Goal: Information Seeking & Learning: Check status

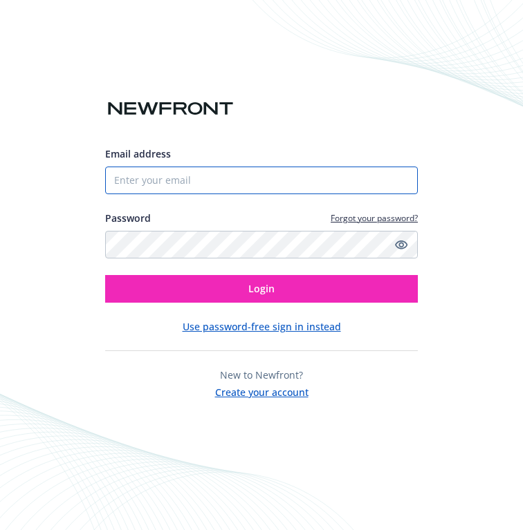
click at [190, 180] on input "Email address" at bounding box center [261, 181] width 312 height 28
click at [0, 530] on com-1password-button at bounding box center [0, 530] width 0 height 0
type input "[PERSON_NAME][EMAIL_ADDRESS][DOMAIN_NAME]"
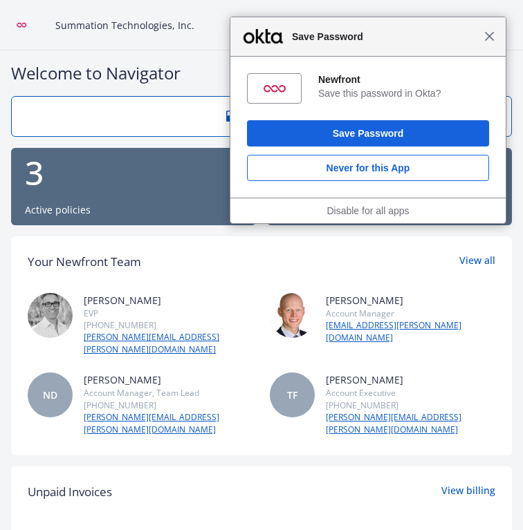
click at [486, 39] on span "Close" at bounding box center [489, 36] width 10 height 10
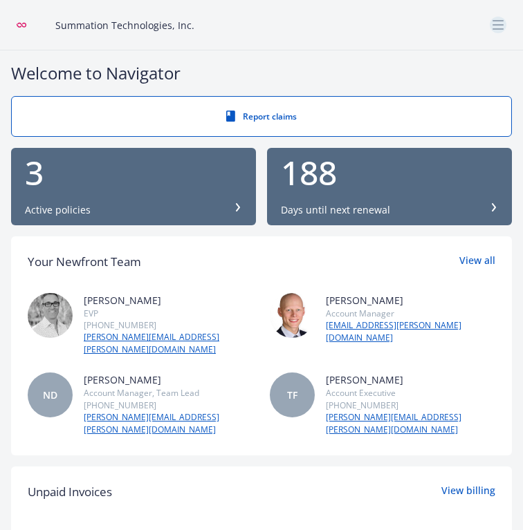
click at [498, 25] on icon "button" at bounding box center [497, 24] width 11 height 1
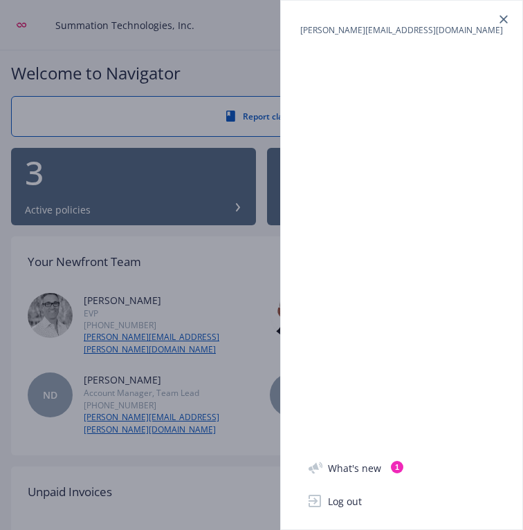
click at [15, 31] on div at bounding box center [261, 265] width 523 height 530
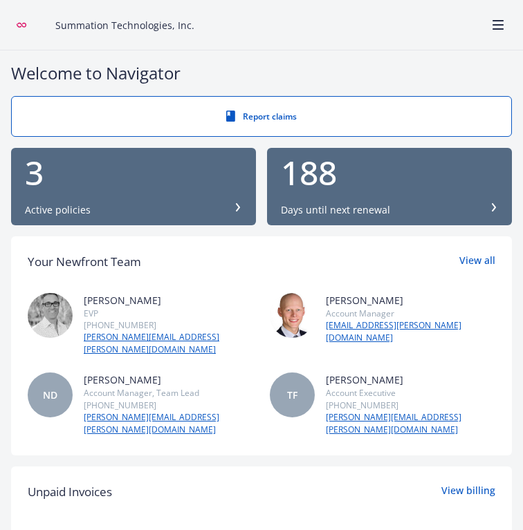
click at [15, 28] on div "Summation Technologies, Inc." at bounding box center [261, 25] width 523 height 50
click at [21, 26] on icon at bounding box center [31, 25] width 28 height 14
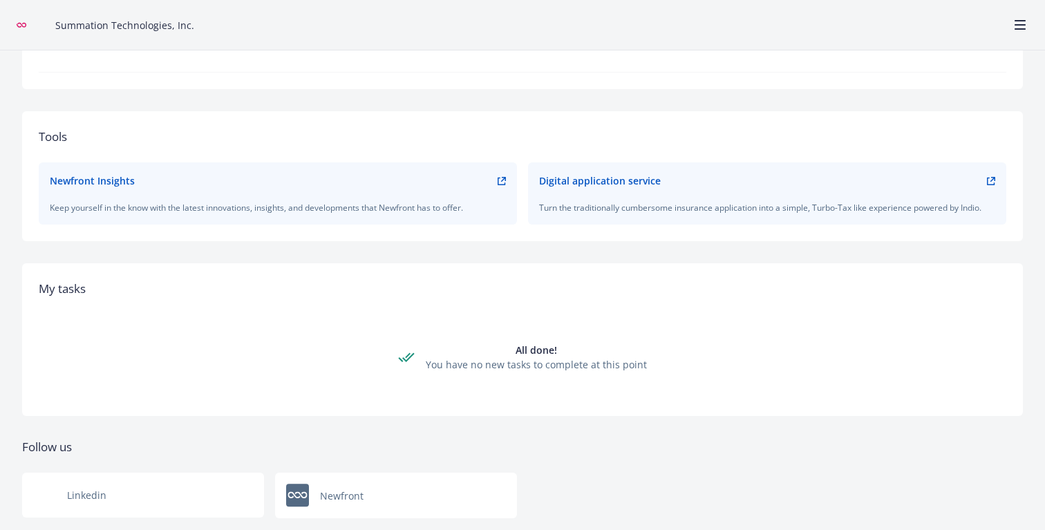
scroll to position [477, 0]
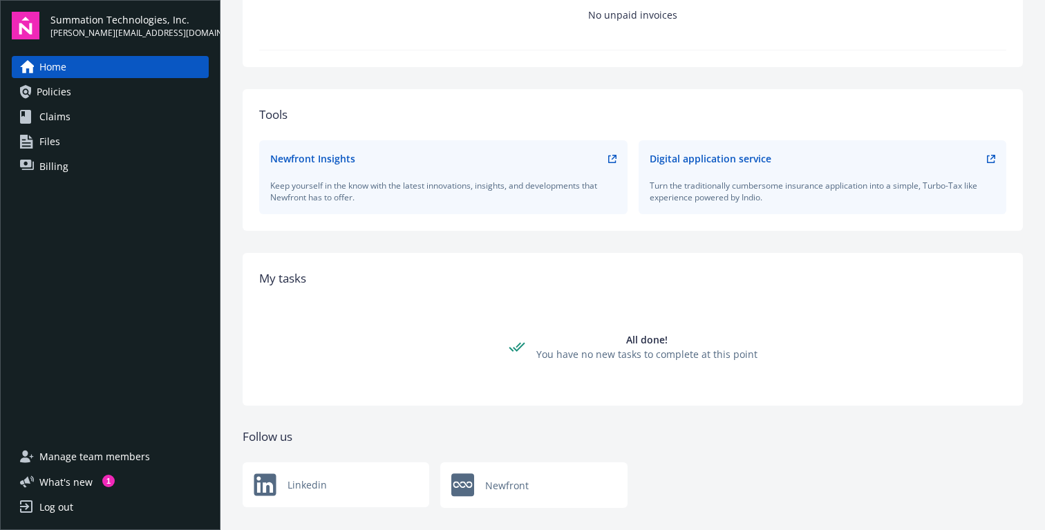
click at [95, 83] on link "Policies" at bounding box center [110, 92] width 197 height 22
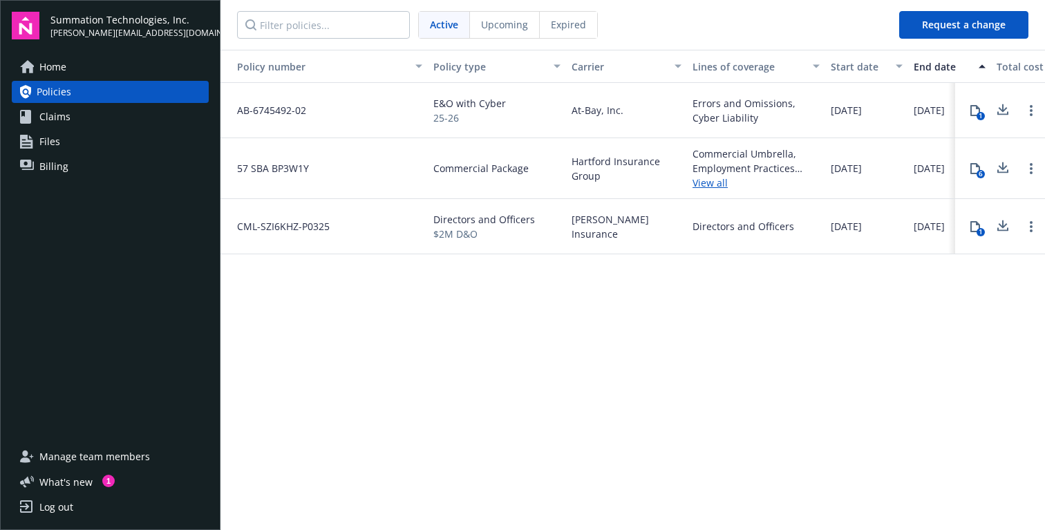
click at [522, 307] on div "Policy number Policy type Carrier Lines of coverage Start date End date Total c…" at bounding box center [633, 289] width 825 height 478
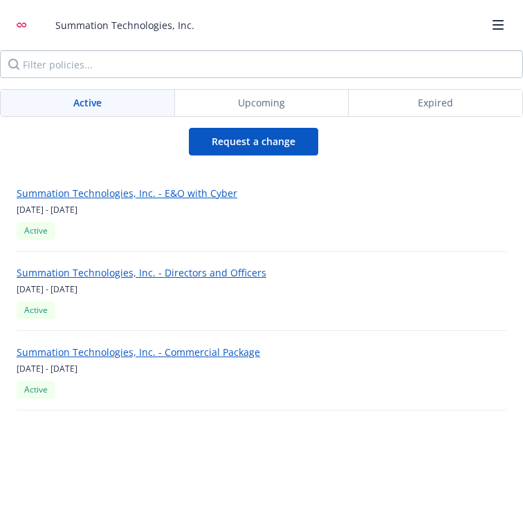
click at [145, 170] on div "Summation Technologies, Inc. - E&O with Cyber [DATE] - [DATE] Active Summation …" at bounding box center [261, 292] width 523 height 272
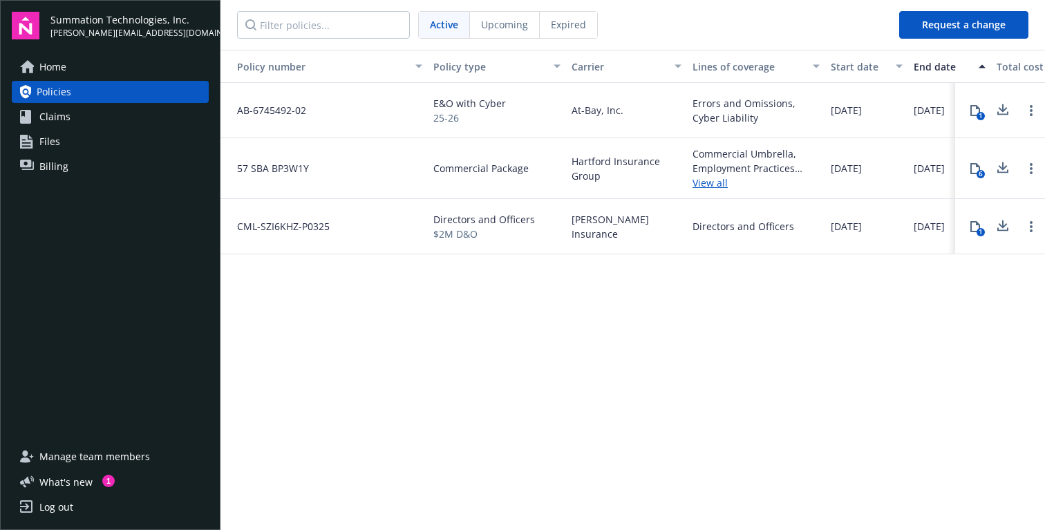
click at [60, 114] on span "Claims" at bounding box center [54, 117] width 31 height 22
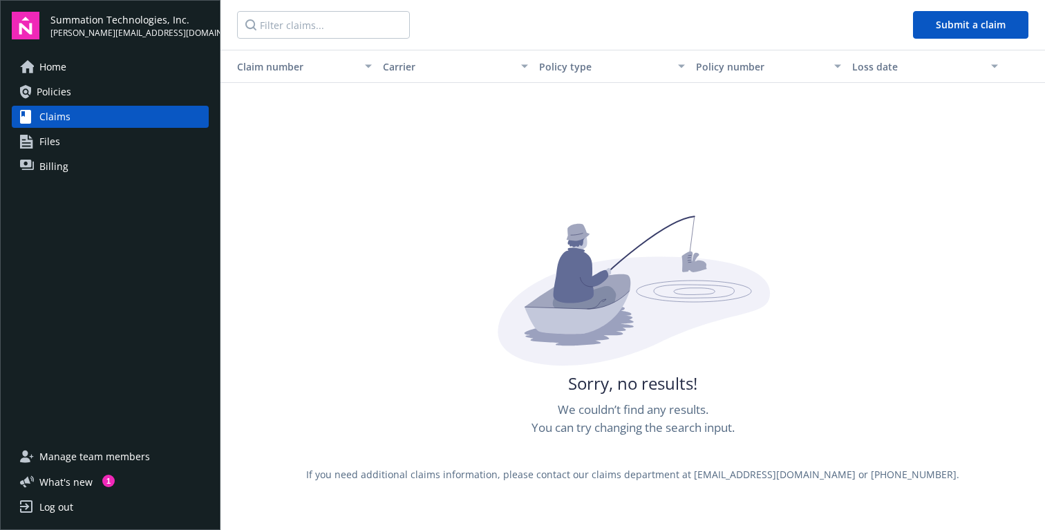
click at [69, 91] on span "Policies" at bounding box center [54, 92] width 35 height 22
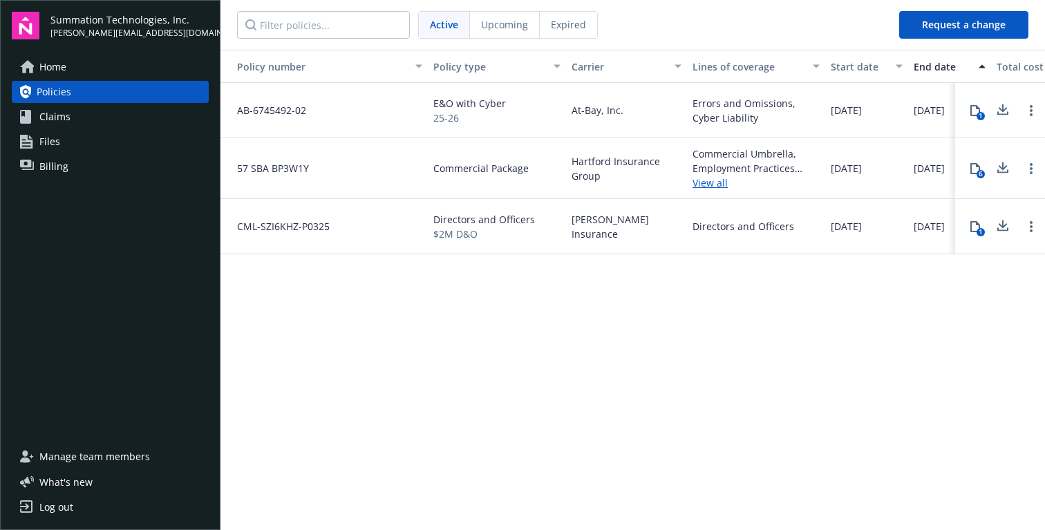
click at [486, 32] on div "Upcoming" at bounding box center [505, 25] width 70 height 26
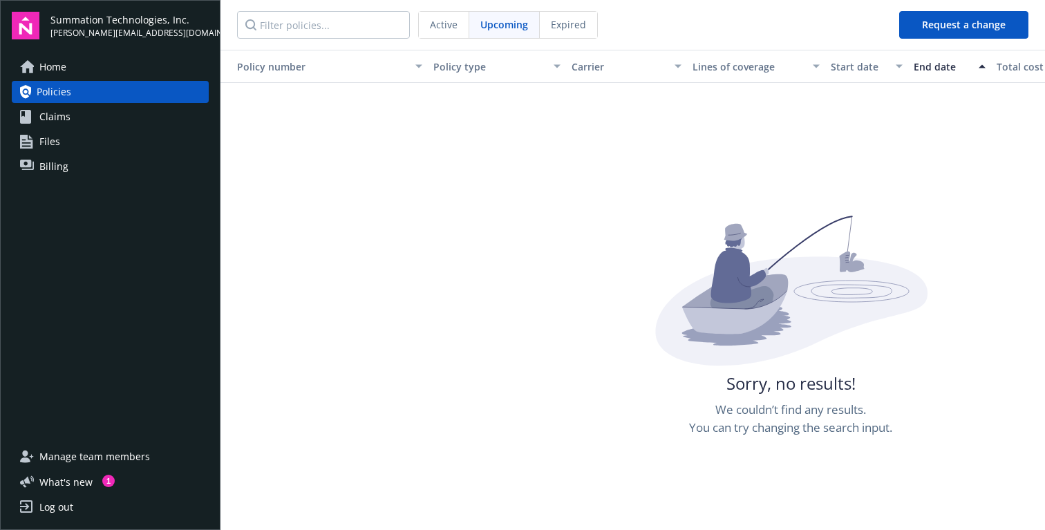
click at [440, 30] on span "Active" at bounding box center [444, 24] width 28 height 15
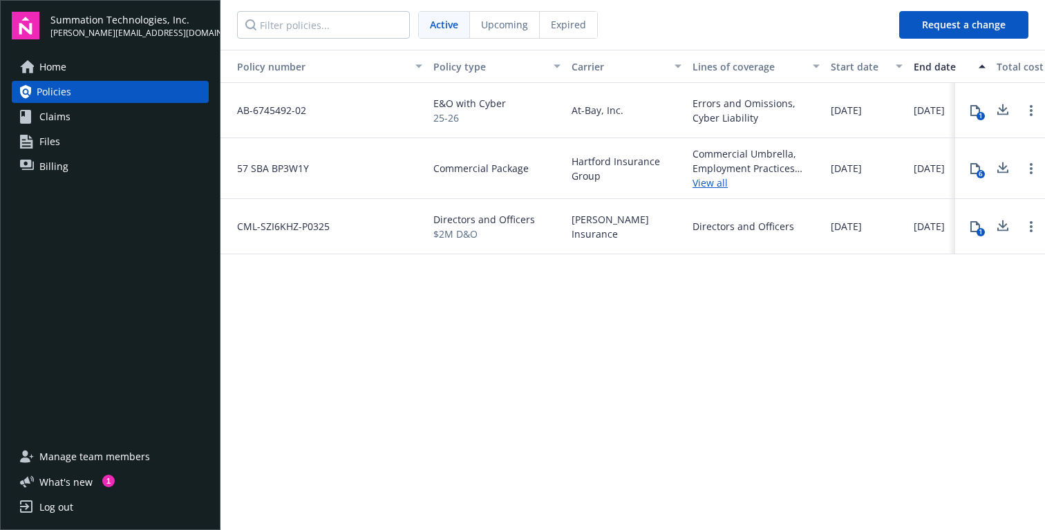
click at [65, 97] on span "Policies" at bounding box center [54, 92] width 35 height 22
click at [294, 112] on span "AB-6745492-02" at bounding box center [266, 110] width 80 height 15
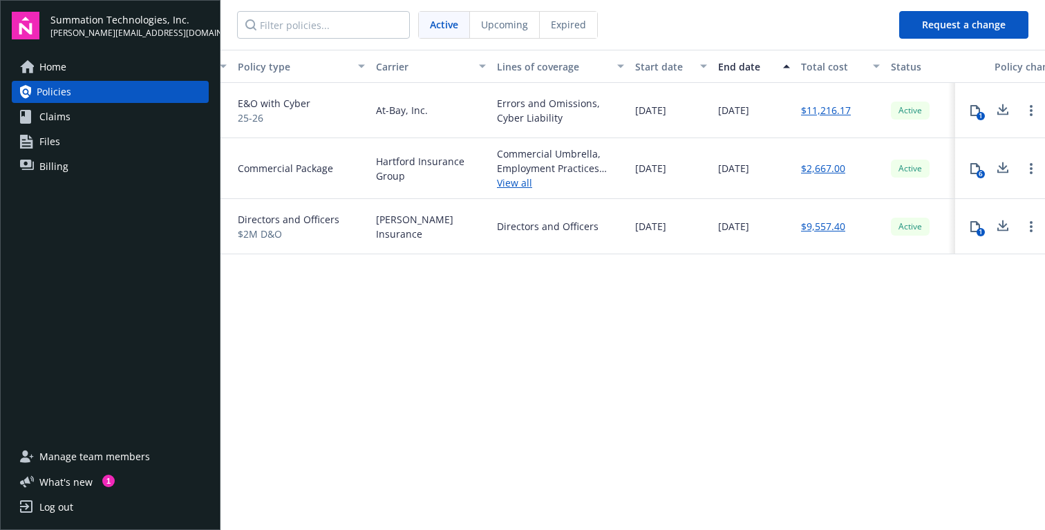
scroll to position [0, 316]
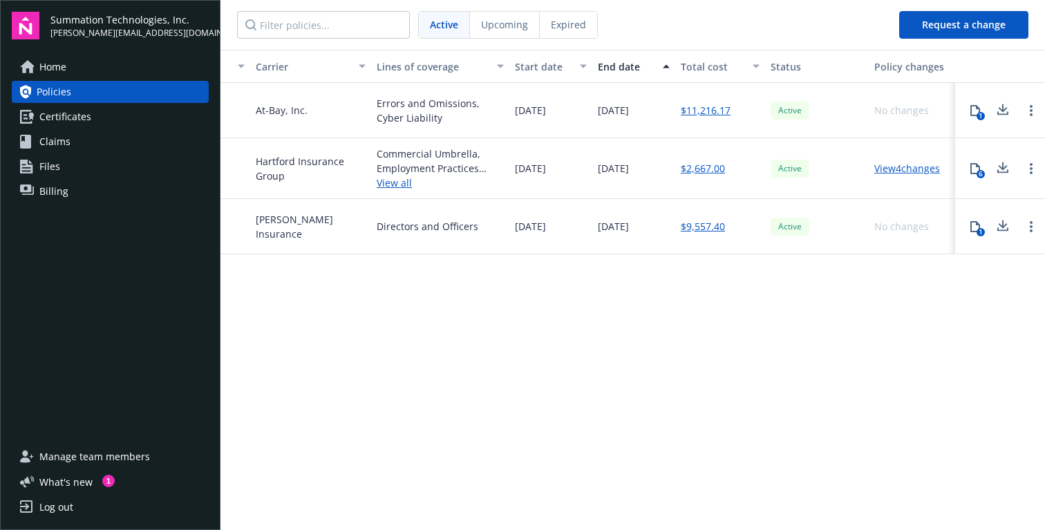
click at [476, 361] on div "Policy number Policy type Carrier Lines of coverage Start date End date Total c…" at bounding box center [633, 289] width 825 height 478
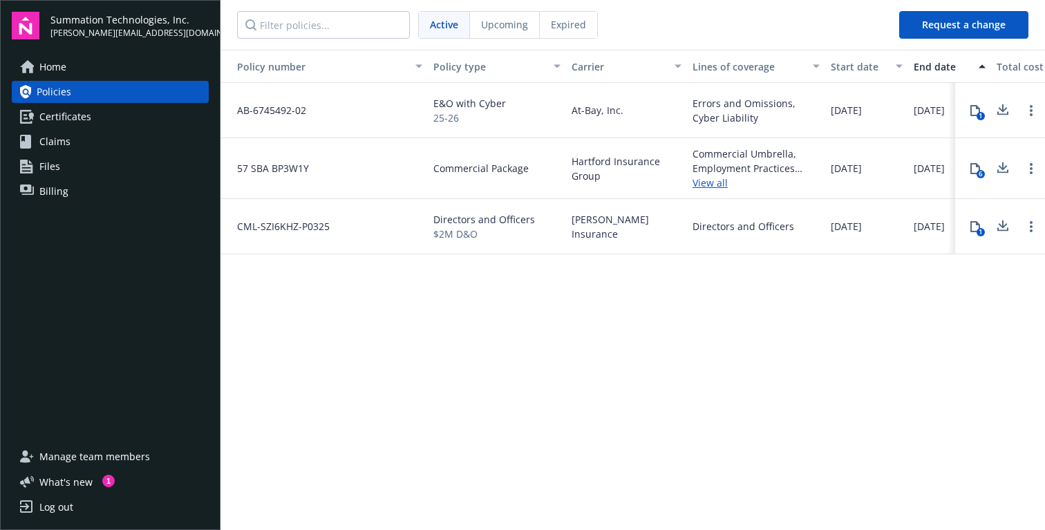
click at [46, 67] on span "Home" at bounding box center [52, 67] width 27 height 22
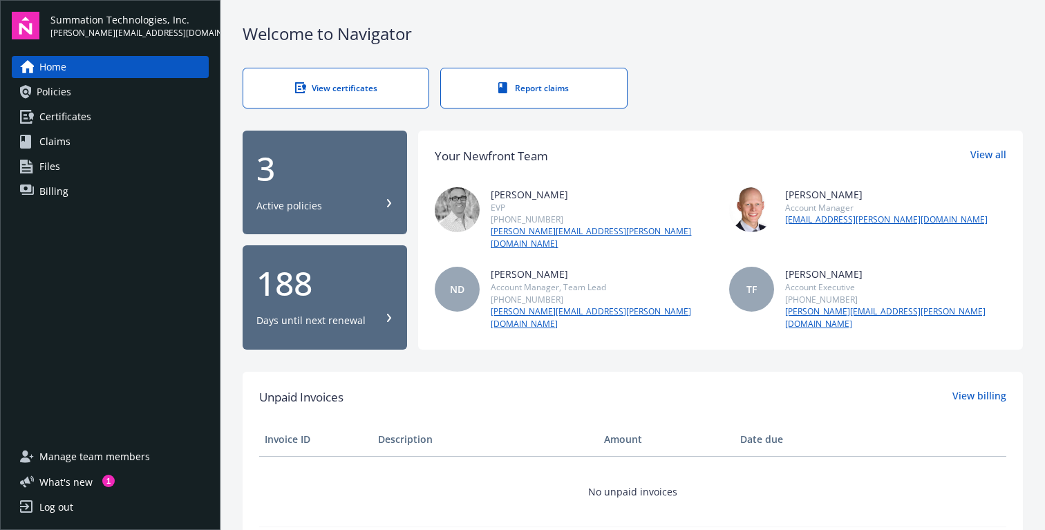
click at [700, 75] on div "View certificates Report claims" at bounding box center [633, 88] width 780 height 41
